Goal: Transaction & Acquisition: Purchase product/service

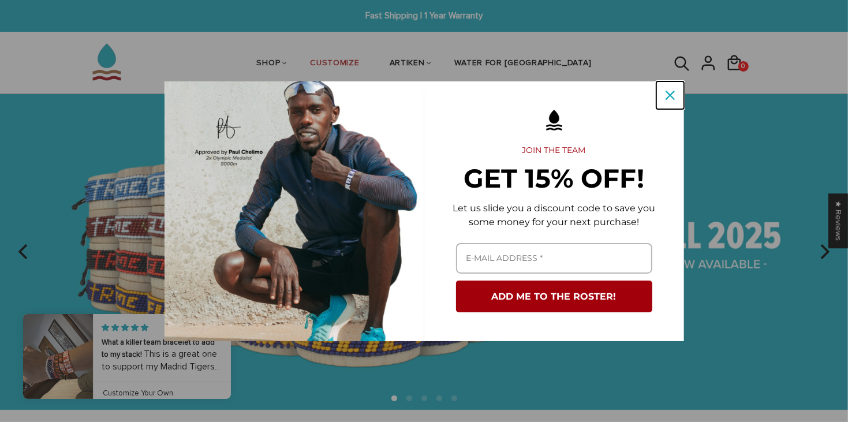
click at [674, 93] on icon "close icon" at bounding box center [670, 95] width 9 height 9
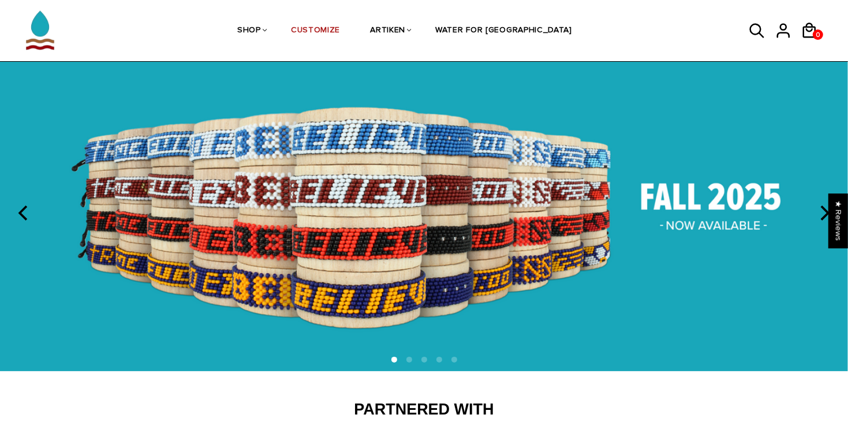
scroll to position [40, 0]
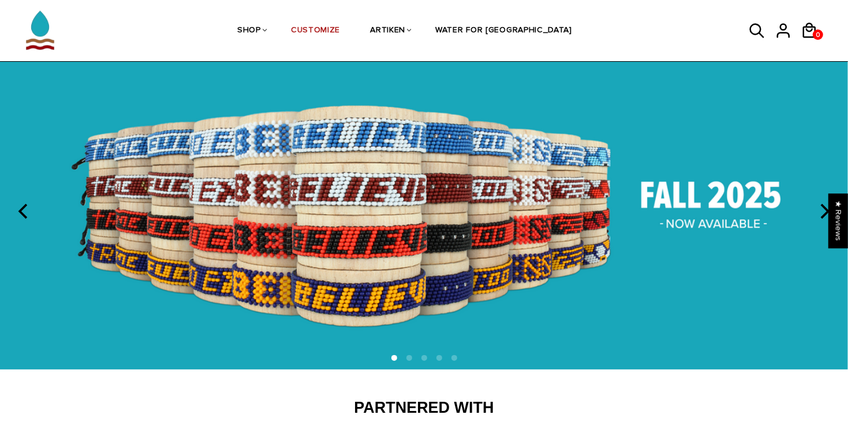
click at [820, 212] on icon "next" at bounding box center [823, 211] width 15 height 15
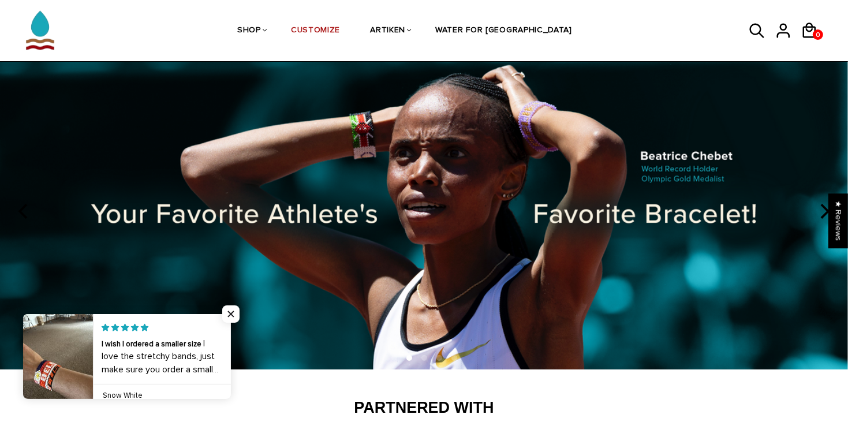
click at [820, 212] on icon "next" at bounding box center [823, 211] width 15 height 15
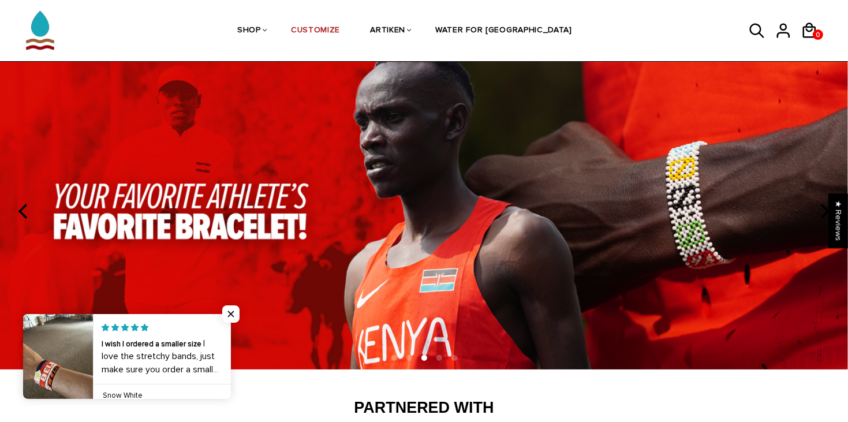
click at [820, 212] on icon "next" at bounding box center [823, 211] width 15 height 15
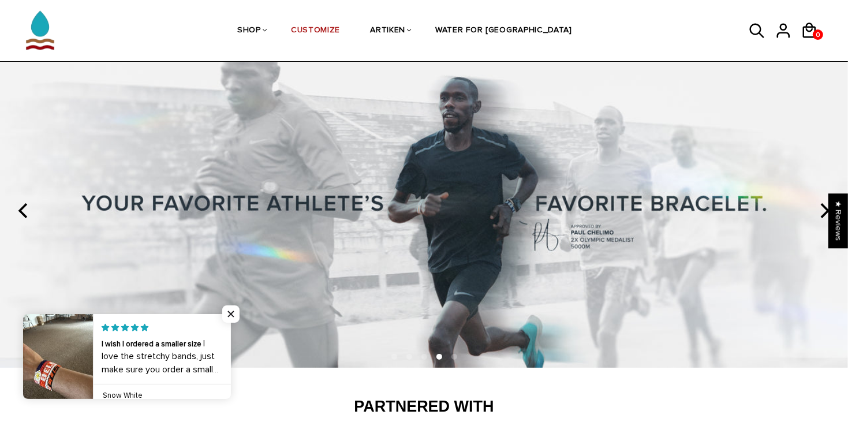
click at [819, 212] on icon "next" at bounding box center [823, 210] width 15 height 15
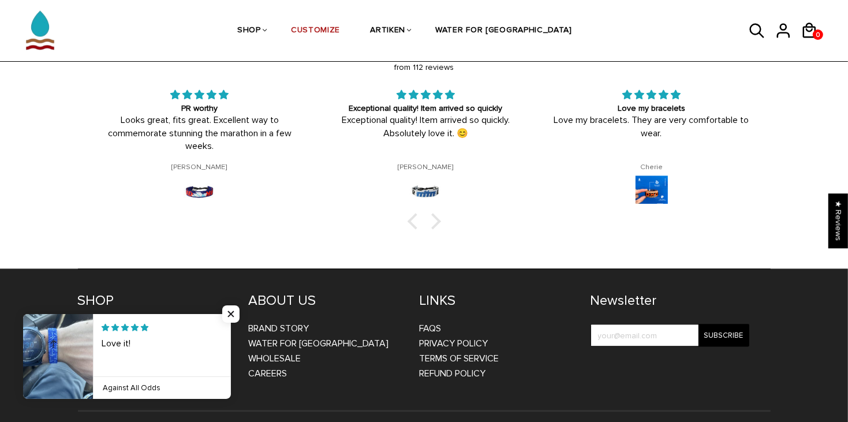
scroll to position [1850, 0]
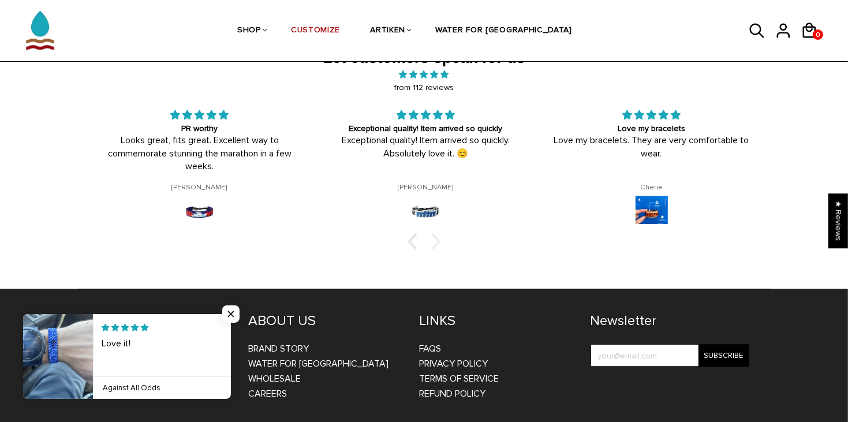
click at [434, 233] on div at bounding box center [432, 241] width 16 height 16
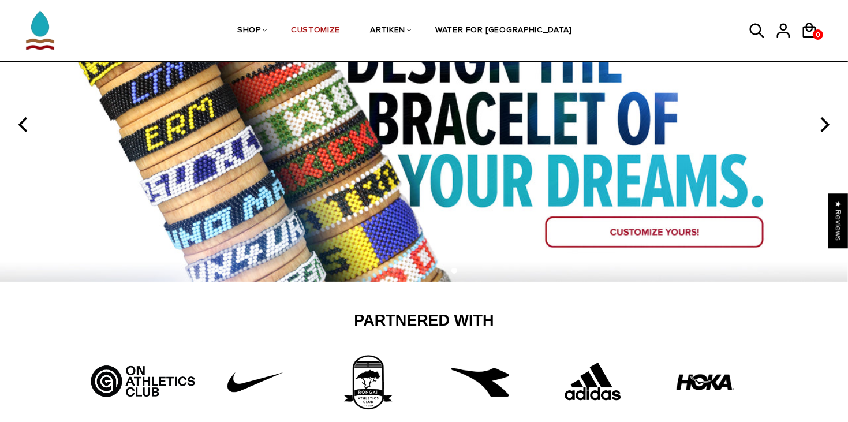
scroll to position [128, 0]
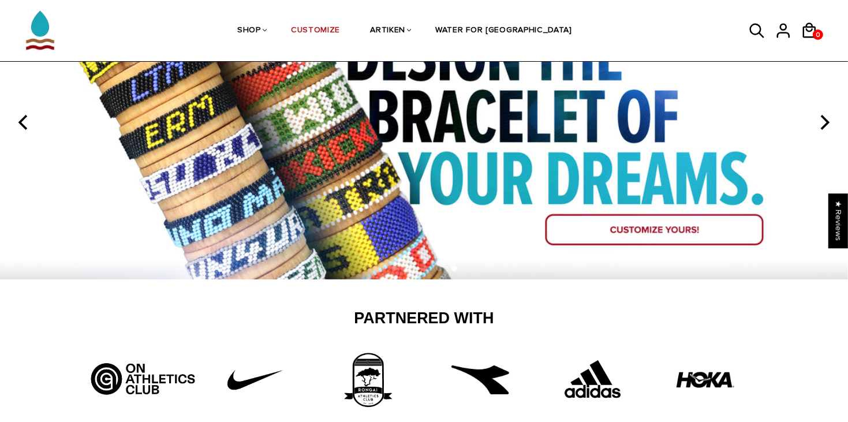
click at [618, 239] on img at bounding box center [424, 122] width 848 height 314
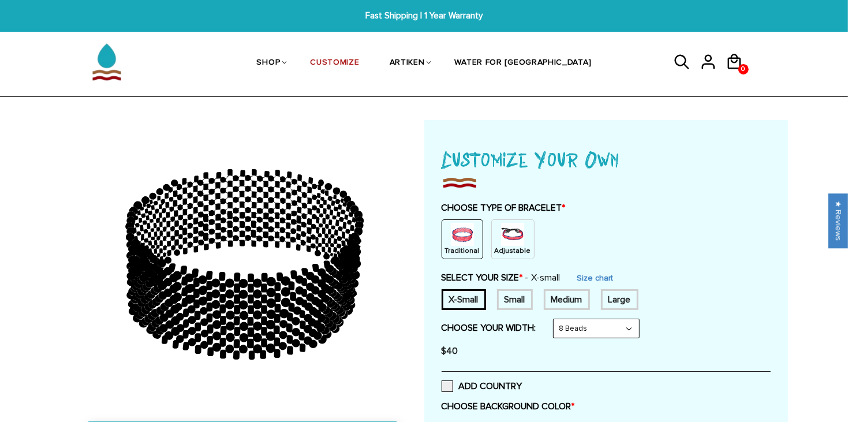
click at [470, 242] on img at bounding box center [462, 234] width 23 height 23
click at [505, 246] on p "Adjustable" at bounding box center [513, 251] width 36 height 10
